Goal: Transaction & Acquisition: Purchase product/service

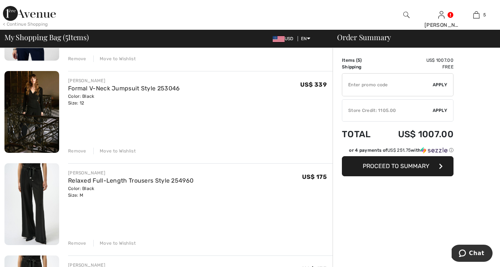
scroll to position [301, 0]
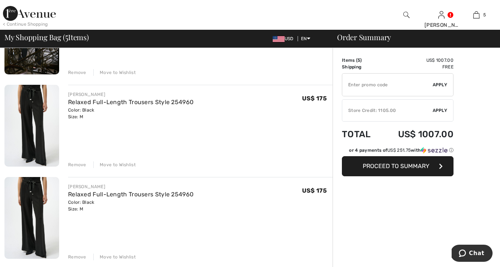
click at [79, 256] on div "Remove" at bounding box center [77, 257] width 18 height 7
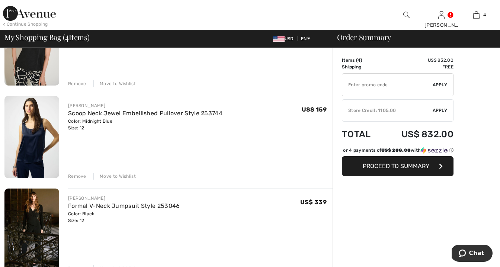
scroll to position [0, 0]
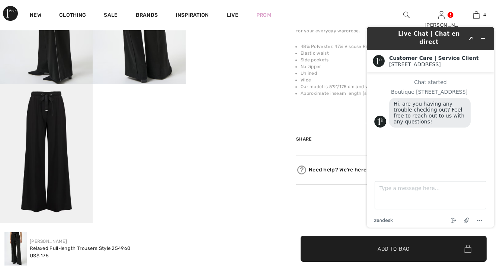
scroll to position [307, 0]
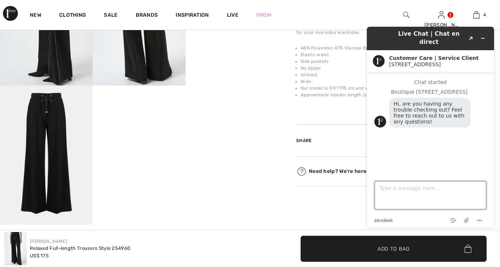
click at [380, 189] on textarea "Type a message here..." at bounding box center [431, 195] width 112 height 28
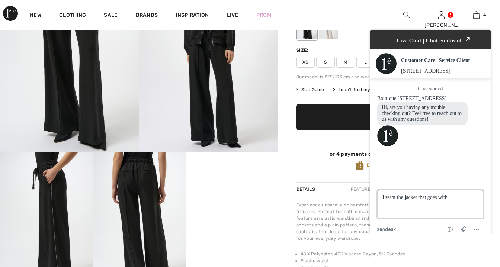
scroll to position [30, 0]
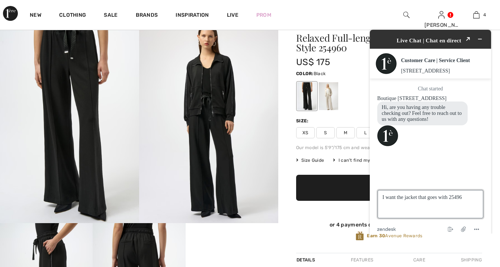
type textarea "I want the jacket that goes with 254960"
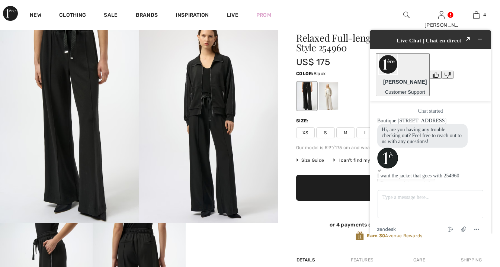
click at [435, 179] on button "Please update your info" at bounding box center [406, 183] width 58 height 8
click at [408, 261] on button "Save" at bounding box center [399, 265] width 17 height 8
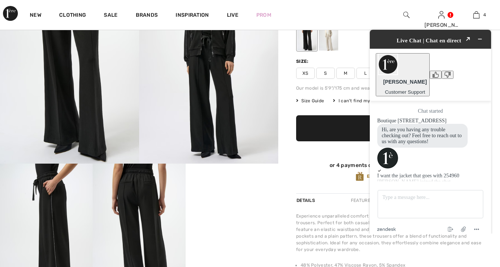
scroll to position [81, 0]
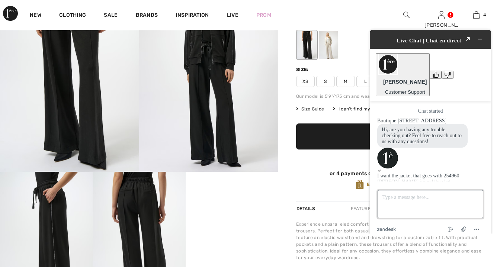
click at [383, 190] on textarea "Type a message here..." at bounding box center [431, 204] width 106 height 28
type textarea "In Black"
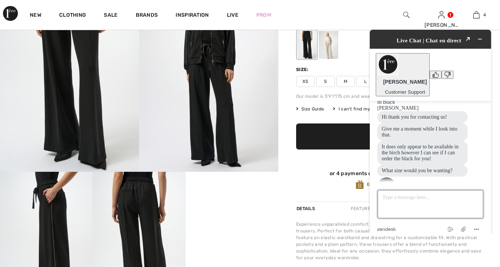
scroll to position [116, 0]
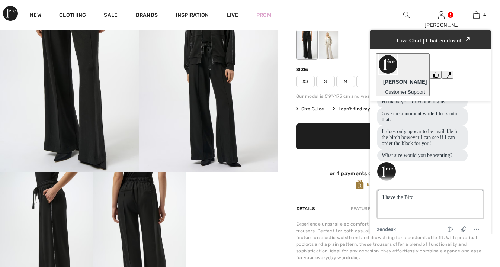
type textarea "I have the Birch"
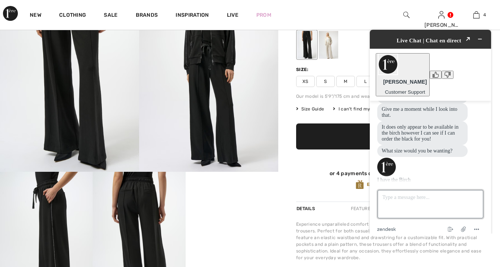
scroll to position [131, 0]
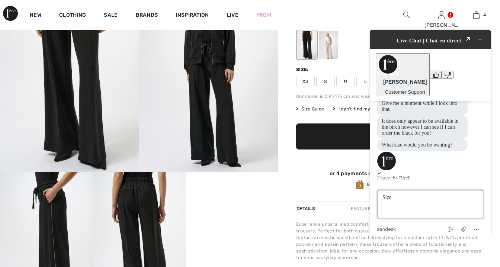
type textarea "Size M"
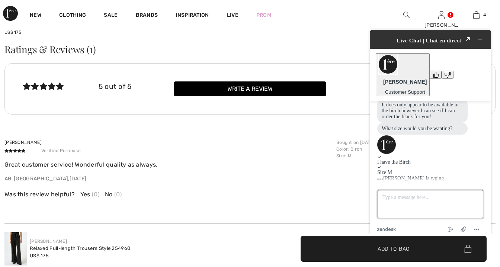
scroll to position [995, 0]
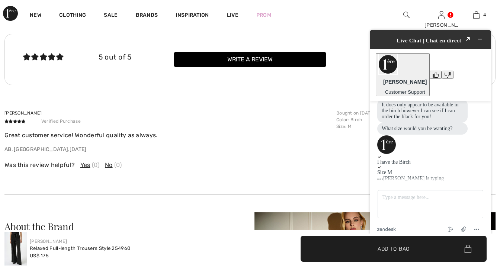
drag, startPoint x: 356, startPoint y: 54, endPoint x: 336, endPoint y: 58, distance: 20.5
click at [336, 58] on div "5 out of 5 Write a review" at bounding box center [250, 59] width 455 height 15
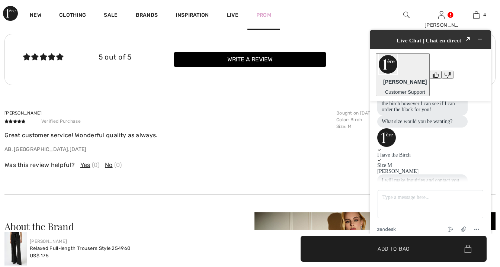
scroll to position [183, 0]
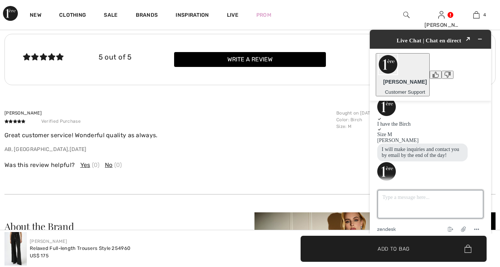
click at [391, 191] on textarea "Type a message here..." at bounding box center [431, 204] width 106 height 28
type textarea "Thanks, I don't want the pants without the jacket"
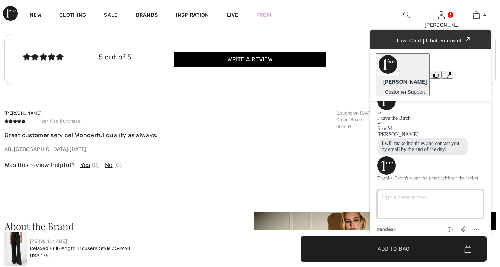
scroll to position [205, 0]
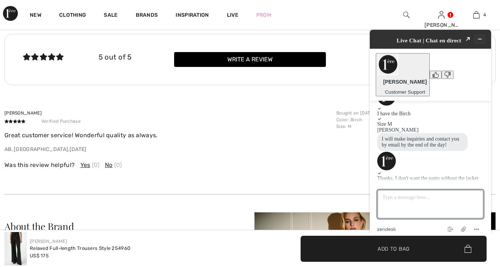
click at [483, 36] on icon "Minimize widget" at bounding box center [479, 38] width 5 height 5
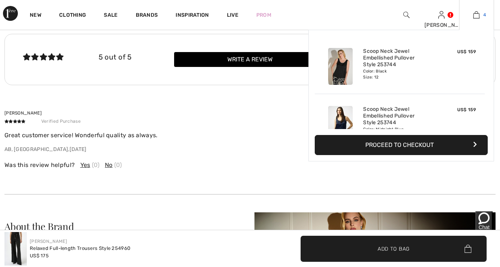
click at [480, 15] on img at bounding box center [476, 14] width 6 height 9
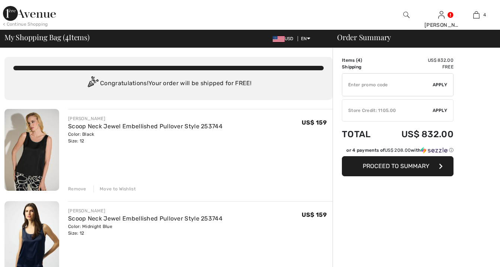
checkbox input "true"
click at [407, 109] on div "Store Credit: 1105.00" at bounding box center [387, 110] width 90 height 7
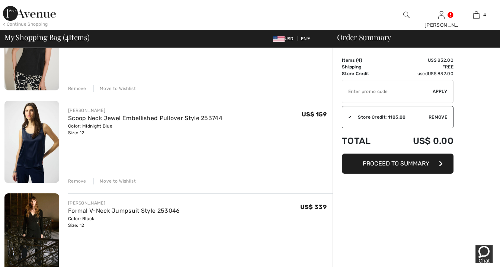
scroll to position [44, 0]
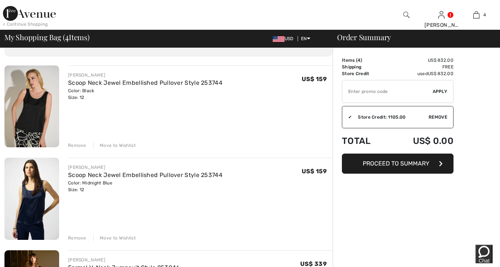
click at [406, 166] on span "Proceed to Summary" at bounding box center [396, 163] width 67 height 7
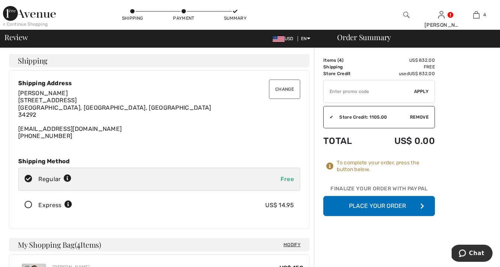
click at [28, 204] on icon at bounding box center [29, 205] width 20 height 8
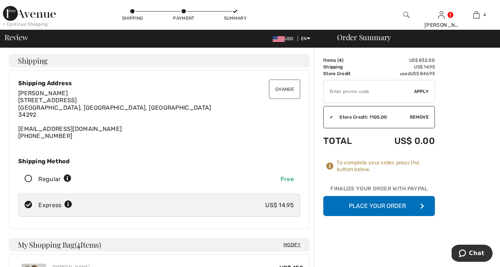
click at [393, 202] on button "Place Your Order" at bounding box center [379, 206] width 112 height 20
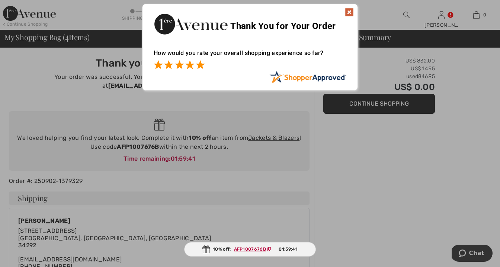
click at [202, 64] on span at bounding box center [200, 64] width 9 height 9
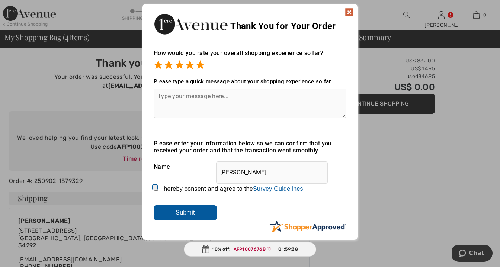
click at [155, 187] on input "I hereby consent and agree to the By submitting a review, you grant permission …" at bounding box center [156, 188] width 5 height 5
checkbox input "true"
click at [196, 213] on input "Submit" at bounding box center [185, 212] width 63 height 15
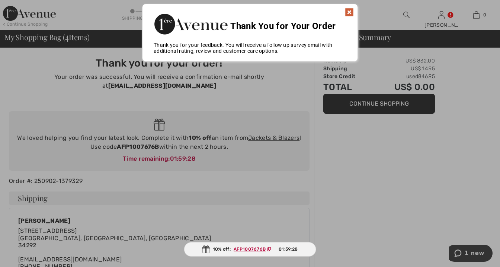
click at [351, 10] on img at bounding box center [349, 12] width 9 height 9
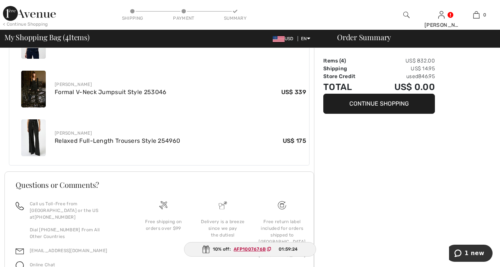
scroll to position [394, 0]
